Goal: Task Accomplishment & Management: Use online tool/utility

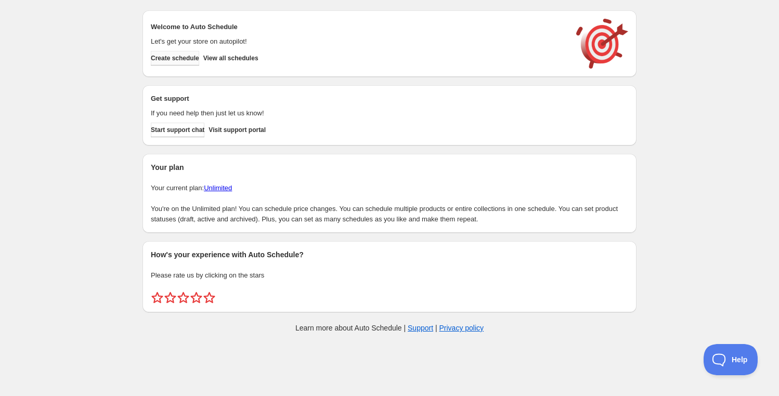
click at [181, 56] on span "Create schedule" at bounding box center [175, 58] width 48 height 8
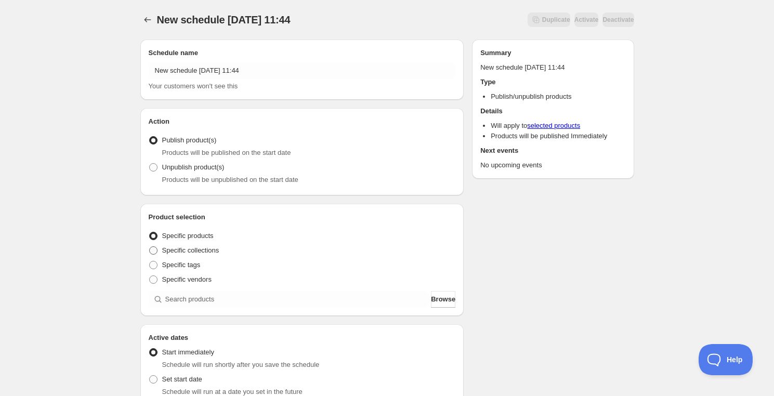
click at [175, 251] on span "Specific collections" at bounding box center [190, 250] width 57 height 8
click at [150, 247] on input "Specific collections" at bounding box center [149, 246] width 1 height 1
radio input "true"
click at [447, 304] on span "Browse" at bounding box center [443, 299] width 24 height 10
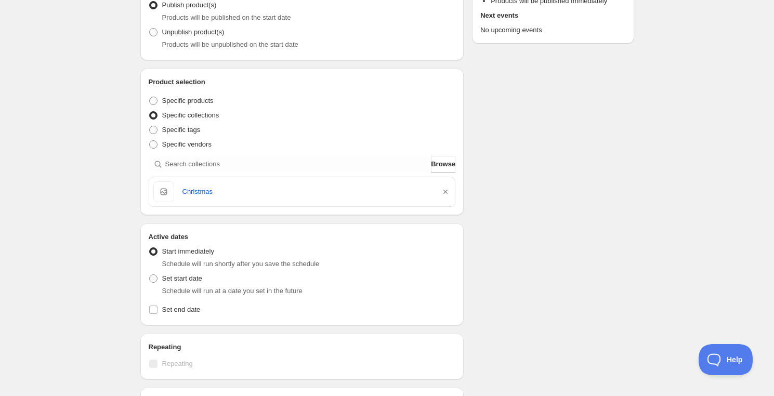
scroll to position [189, 0]
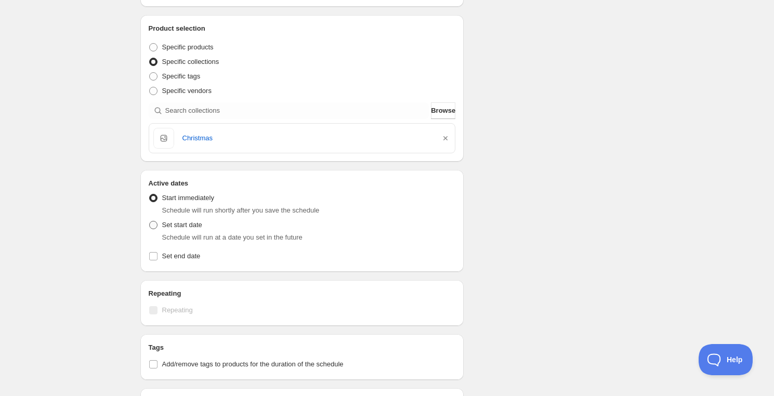
click at [154, 223] on span at bounding box center [153, 225] width 8 height 8
click at [150, 222] on input "Set start date" at bounding box center [149, 221] width 1 height 1
radio input "true"
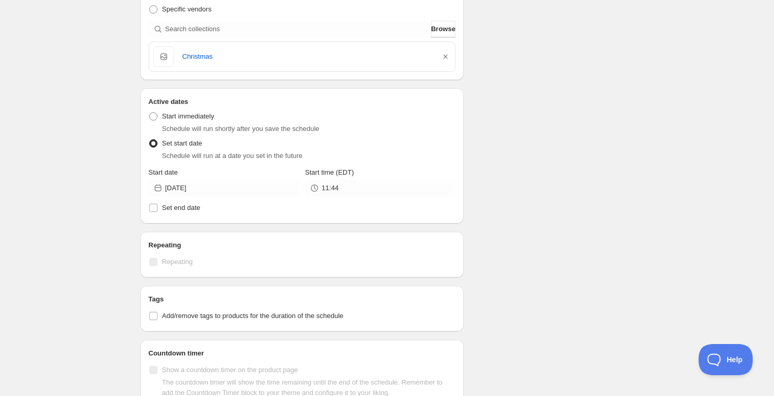
scroll to position [283, 0]
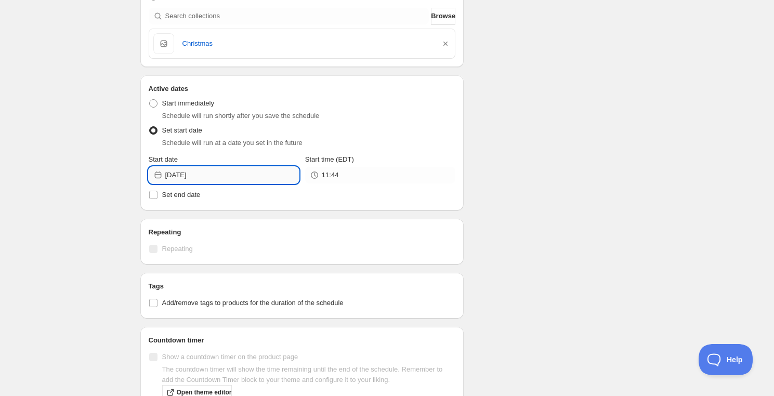
click at [219, 178] on input "2025-10-09" at bounding box center [232, 175] width 134 height 17
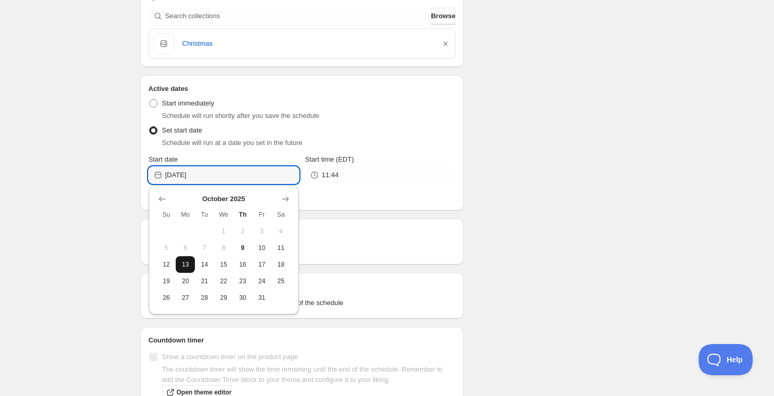
click at [190, 265] on span "13" at bounding box center [185, 265] width 11 height 8
type input "[DATE]"
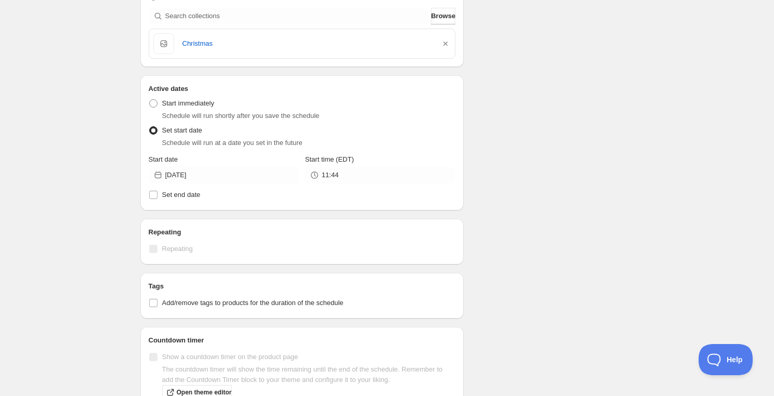
click at [376, 183] on div "Active Date Type Start immediately Schedule will run shortly after you save the…" at bounding box center [302, 148] width 307 height 108
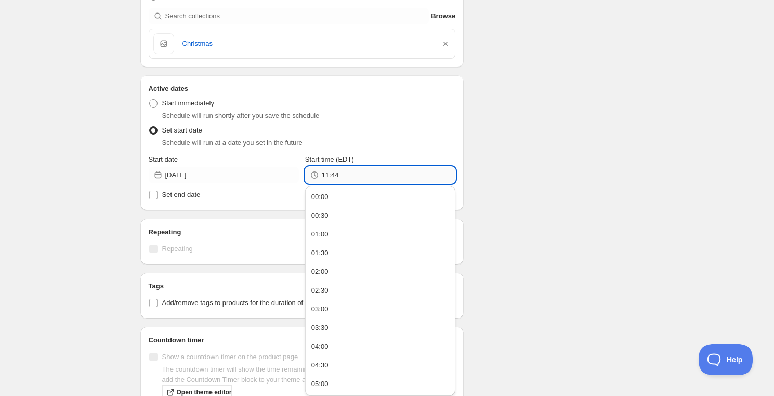
click at [375, 177] on input "11:44" at bounding box center [389, 175] width 134 height 17
click at [331, 203] on button "00:00" at bounding box center [380, 197] width 144 height 17
type input "00:00"
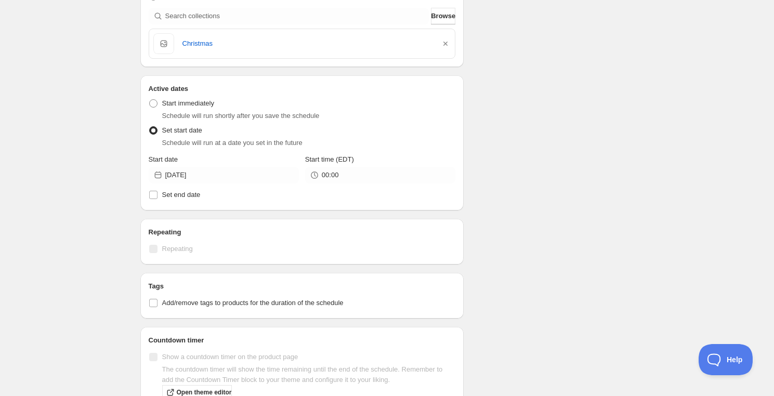
scroll to position [331, 0]
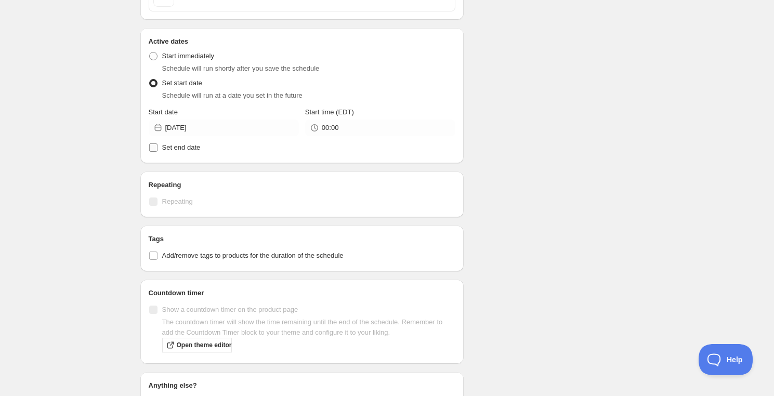
click at [153, 145] on input "Set end date" at bounding box center [153, 148] width 8 height 8
checkbox input "true"
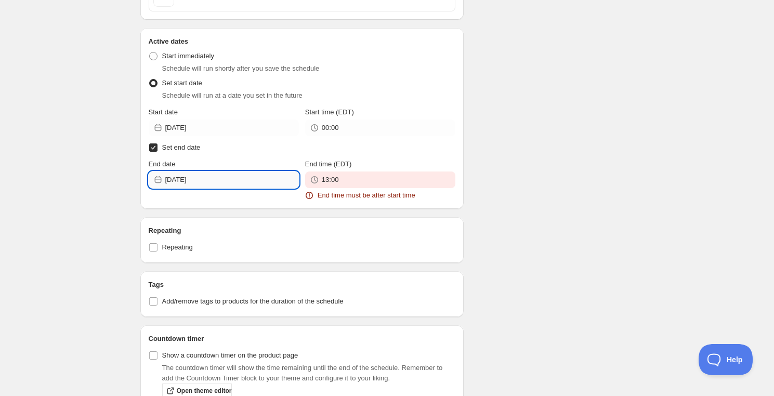
click at [218, 181] on input "2025-10-09" at bounding box center [232, 180] width 134 height 17
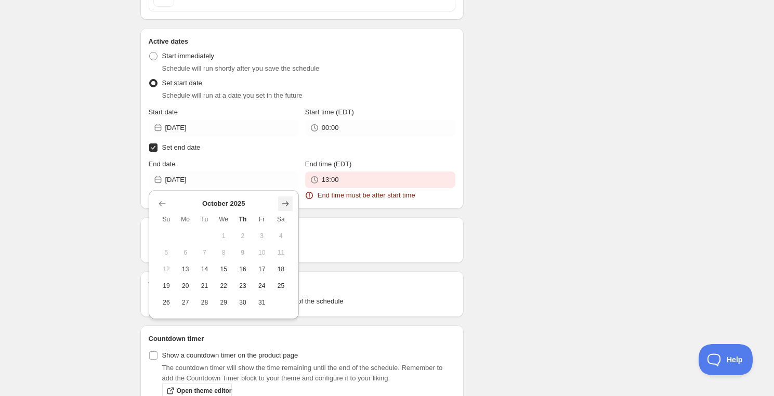
click at [287, 202] on icon "Show next month, November 2025" at bounding box center [285, 204] width 10 height 10
click at [287, 202] on icon "Show next month, December 2025" at bounding box center [285, 204] width 10 height 10
click at [266, 237] on span "5" at bounding box center [261, 236] width 11 height 8
type input "[DATE]"
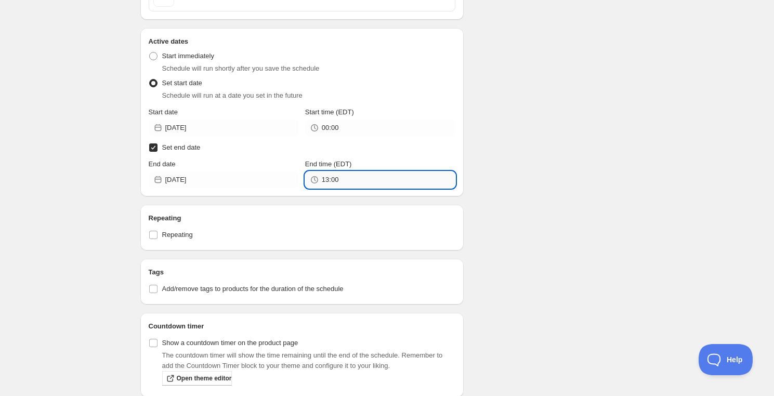
click at [343, 180] on input "13:00" at bounding box center [389, 180] width 134 height 17
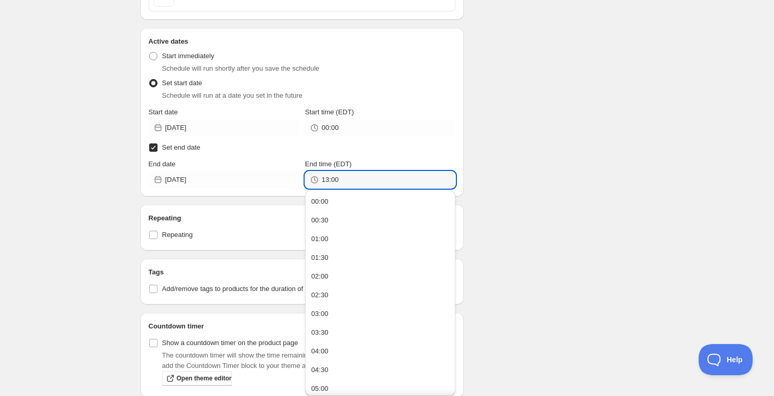
click at [328, 201] on button "00:00" at bounding box center [380, 201] width 144 height 17
type input "00:00"
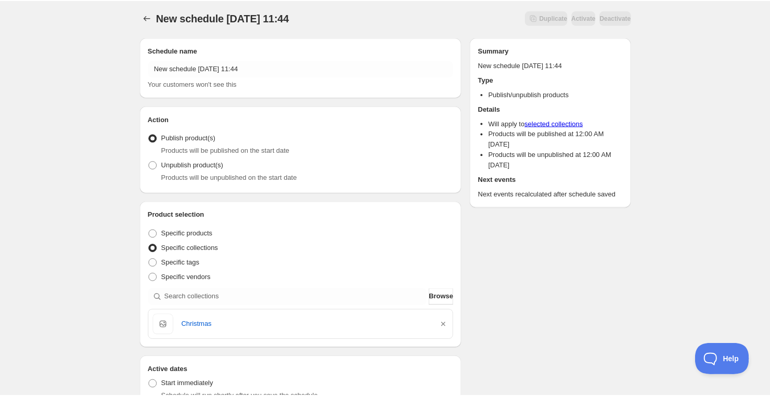
scroll to position [0, 0]
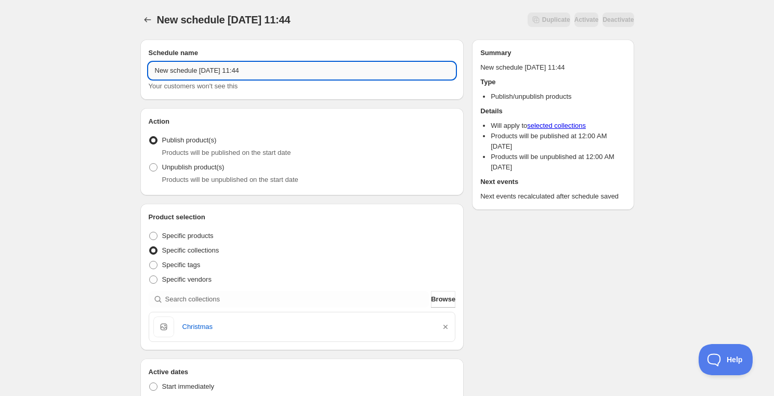
click at [281, 73] on input "New schedule Oct 09 2025 11:44" at bounding box center [302, 70] width 307 height 17
drag, startPoint x: 281, startPoint y: 73, endPoint x: 115, endPoint y: 74, distance: 165.9
type input "Christmas 2025"
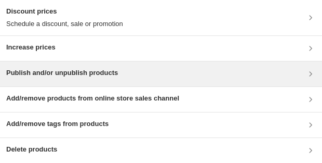
click at [177, 69] on div "Publish and/or unpublish products" at bounding box center [161, 74] width 310 height 12
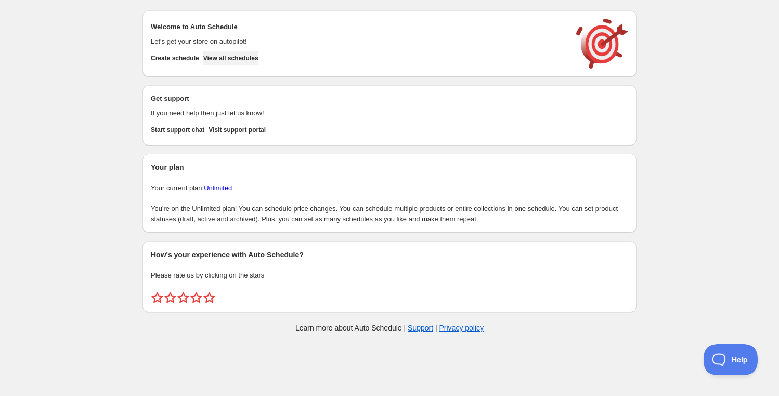
click at [249, 57] on span "View all schedules" at bounding box center [230, 58] width 55 height 8
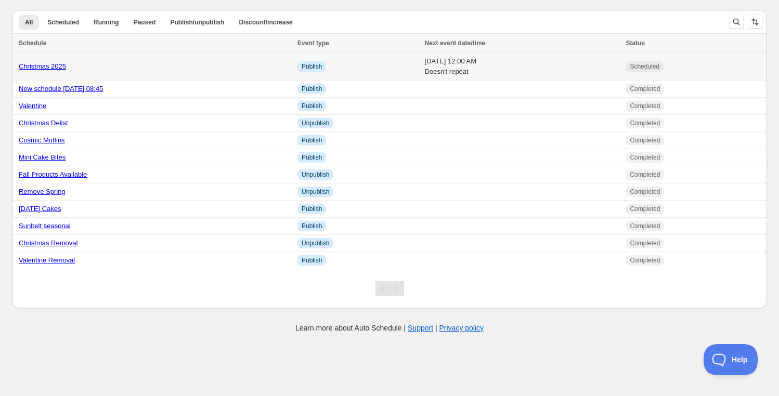
click at [40, 65] on link "Christmas 2025" at bounding box center [42, 66] width 47 height 8
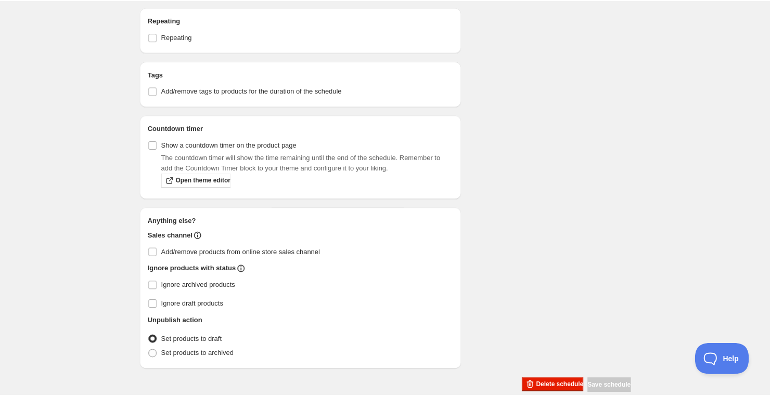
scroll to position [438, 0]
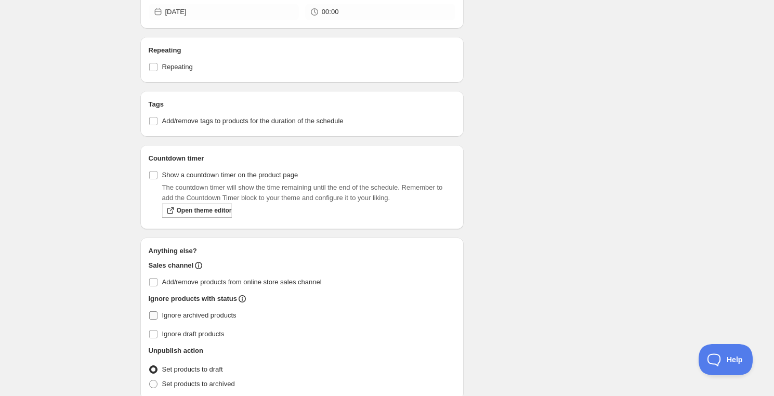
click at [153, 312] on input "Ignore archived products" at bounding box center [153, 315] width 8 height 8
checkbox input "true"
